Goal: Information Seeking & Learning: Learn about a topic

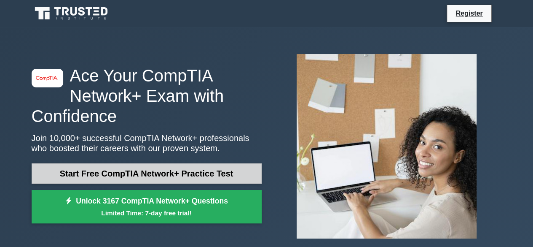
click at [133, 171] on link "Start Free CompTIA Network+ Practice Test" at bounding box center [147, 173] width 230 height 20
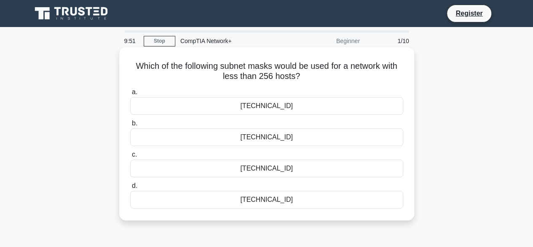
click at [271, 169] on div "[TECHNICAL_ID]" at bounding box center [266, 168] width 273 height 18
click at [130, 157] on input "c. [TECHNICAL_ID]" at bounding box center [130, 154] width 0 height 5
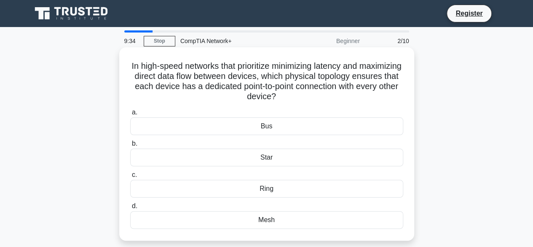
click at [289, 192] on div "Ring" at bounding box center [266, 189] width 273 height 18
click at [130, 177] on input "c. Ring" at bounding box center [130, 174] width 0 height 5
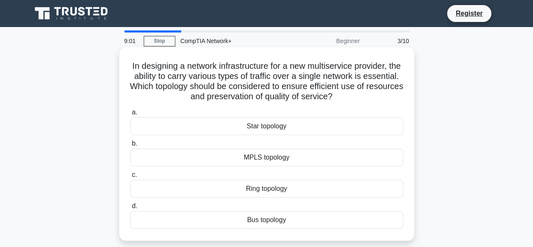
click at [278, 188] on div "Ring topology" at bounding box center [266, 189] width 273 height 18
click at [130, 177] on input "c. Ring topology" at bounding box center [130, 174] width 0 height 5
